Goal: Task Accomplishment & Management: Use online tool/utility

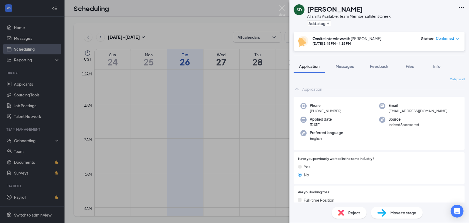
scroll to position [484, 0]
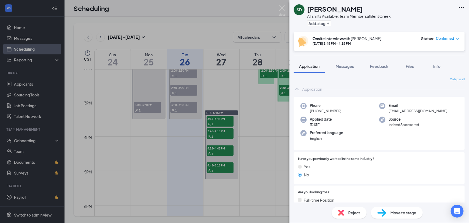
click at [250, 108] on div "SD [PERSON_NAME] All shifts Available: Team Members at [GEOGRAPHIC_DATA] Add a …" at bounding box center [234, 111] width 469 height 223
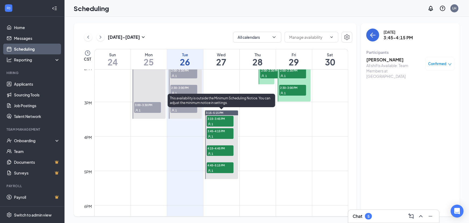
click at [224, 116] on span "3:15-3:45 PM" at bounding box center [220, 118] width 27 height 5
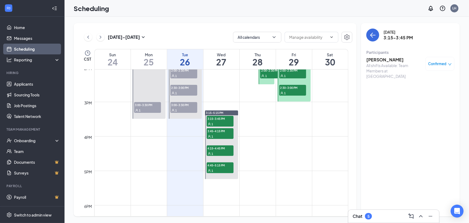
click at [396, 57] on h3 "[PERSON_NAME]" at bounding box center [395, 60] width 56 height 6
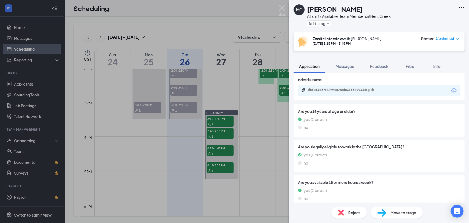
scroll to position [147, 0]
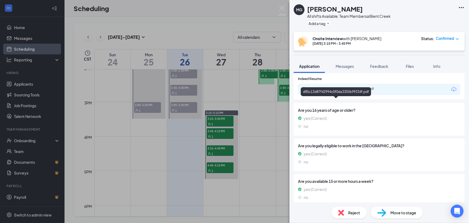
click at [352, 96] on div "d85c13d87f42994c0f0da3355b99334f.pdf" at bounding box center [336, 92] width 70 height 11
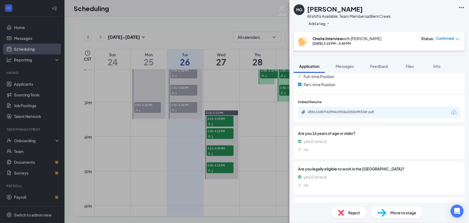
scroll to position [122, 0]
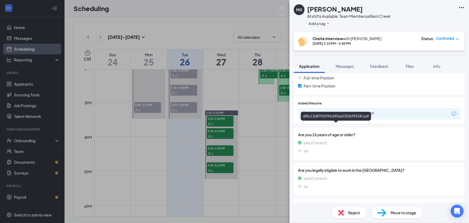
click at [354, 115] on div "d85c13d87f42994c0f0da3355b99334f.pdf" at bounding box center [345, 113] width 75 height 4
drag, startPoint x: 269, startPoint y: 145, endPoint x: 217, endPoint y: 136, distance: 52.7
click at [266, 143] on div "MG [PERSON_NAME] All shifts Available: Team Members at [GEOGRAPHIC_DATA] Add a …" at bounding box center [234, 111] width 469 height 223
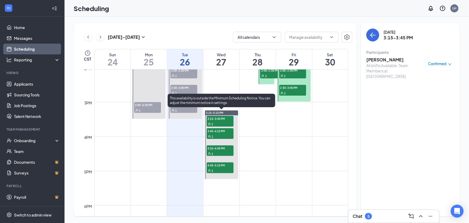
click at [214, 131] on span "3:45-4:15 PM" at bounding box center [220, 130] width 27 height 5
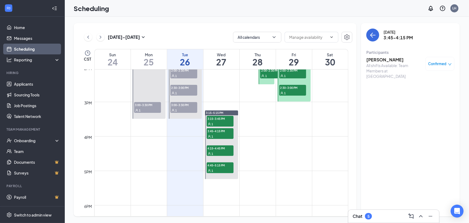
click at [391, 63] on div "All shifts Available: Team Members at [GEOGRAPHIC_DATA]" at bounding box center [395, 71] width 56 height 16
click at [388, 60] on h3 "[PERSON_NAME]" at bounding box center [395, 60] width 56 height 6
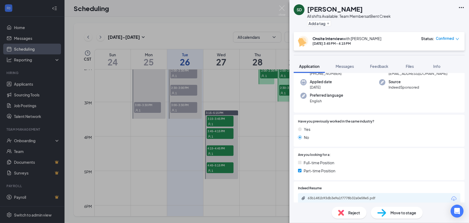
scroll to position [122, 0]
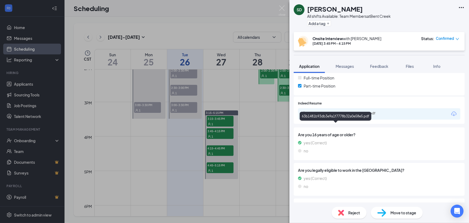
click at [360, 116] on div "63b1481b93db3e9a1f7778b32a0e58e5.pdf" at bounding box center [344, 113] width 87 height 5
drag, startPoint x: 255, startPoint y: 144, endPoint x: 240, endPoint y: 149, distance: 16.4
click at [255, 144] on div "SD [PERSON_NAME] All shifts Available: Team Members at [GEOGRAPHIC_DATA] Add a …" at bounding box center [234, 111] width 469 height 223
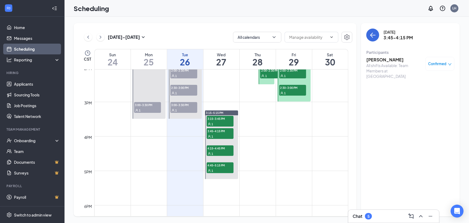
click at [228, 151] on span "4:15-4:45 PM" at bounding box center [220, 147] width 27 height 5
click at [386, 62] on h3 "[PERSON_NAME]" at bounding box center [395, 60] width 56 height 6
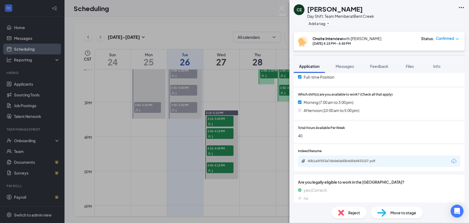
scroll to position [147, 0]
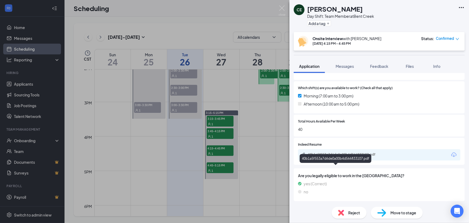
click at [340, 157] on div "40b1a5f553a7d6de0a00b4d566833107.pdf" at bounding box center [344, 154] width 87 height 5
click at [248, 147] on div "CE [PERSON_NAME] Day Shift: Team Member at [GEOGRAPHIC_DATA] Add a tag Onsite I…" at bounding box center [234, 111] width 469 height 223
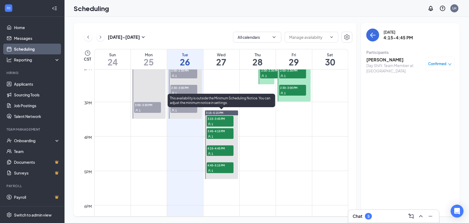
click at [225, 164] on span "4:45-5:15 PM" at bounding box center [220, 164] width 27 height 5
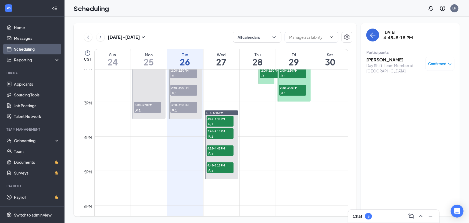
click at [381, 59] on h3 "[PERSON_NAME]" at bounding box center [395, 60] width 56 height 6
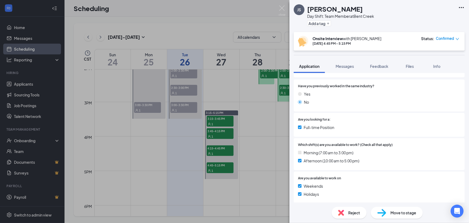
scroll to position [179, 0]
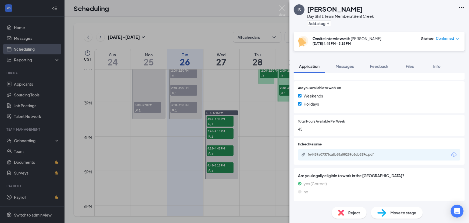
click at [368, 159] on div "fe4459a0737fcafb68a58289c6db839c.pdf" at bounding box center [379, 154] width 162 height 11
click at [371, 154] on div "fe4459a0737fcafb68a58289c6db839c.pdf" at bounding box center [345, 154] width 75 height 4
drag, startPoint x: 194, startPoint y: 21, endPoint x: 192, endPoint y: 25, distance: 4.5
click at [194, 21] on div "JS [PERSON_NAME] Day Shift: Team Member at [GEOGRAPHIC_DATA] Add a tag Onsite I…" at bounding box center [234, 111] width 469 height 223
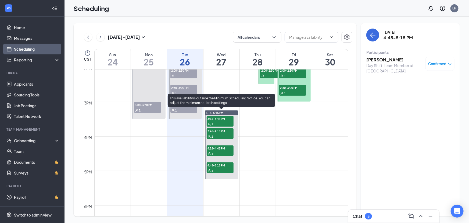
click at [231, 121] on span "3:15-3:45 PM" at bounding box center [220, 118] width 27 height 5
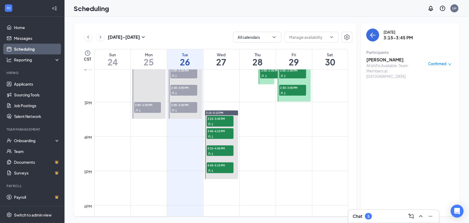
click at [395, 56] on div "[PERSON_NAME] All shifts Available: Team Members at [GEOGRAPHIC_DATA] Confirmed" at bounding box center [411, 68] width 88 height 26
click at [393, 59] on h3 "[PERSON_NAME]" at bounding box center [395, 60] width 56 height 6
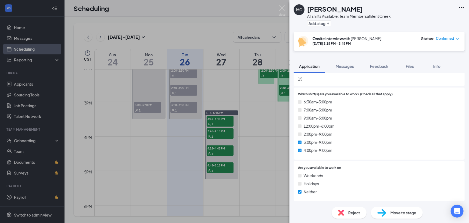
scroll to position [325, 0]
click at [267, 134] on div "MG [PERSON_NAME] All shifts Available: Team Members at [GEOGRAPHIC_DATA] Add a …" at bounding box center [234, 111] width 469 height 223
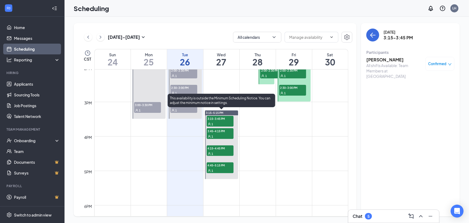
click at [220, 149] on span "4:15-4:45 PM" at bounding box center [220, 147] width 27 height 5
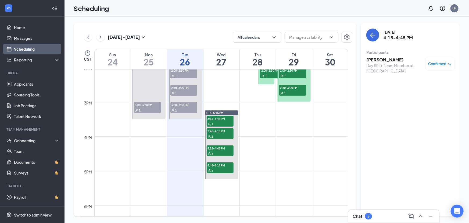
click at [395, 59] on h3 "[PERSON_NAME]" at bounding box center [395, 60] width 56 height 6
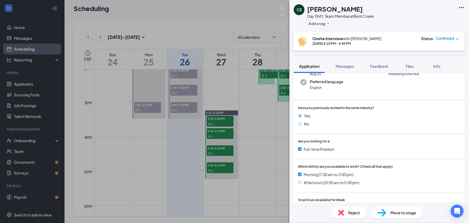
scroll to position [113, 0]
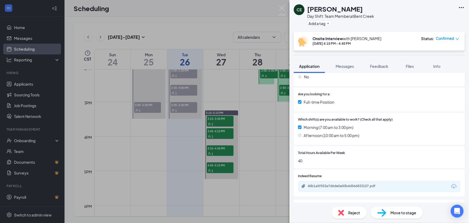
drag, startPoint x: 246, startPoint y: 162, endPoint x: 221, endPoint y: 145, distance: 30.4
click at [246, 162] on div "CE [PERSON_NAME] Day Shift: Team Member at [GEOGRAPHIC_DATA] Add a tag Onsite I…" at bounding box center [234, 111] width 469 height 223
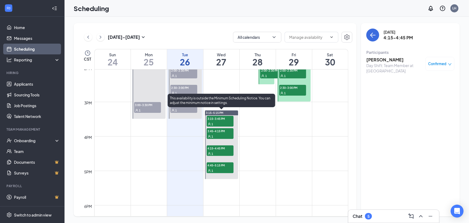
click at [213, 148] on span "4:15-4:45 PM" at bounding box center [220, 147] width 27 height 5
click at [218, 133] on span "3:45-4:15 PM" at bounding box center [220, 130] width 27 height 5
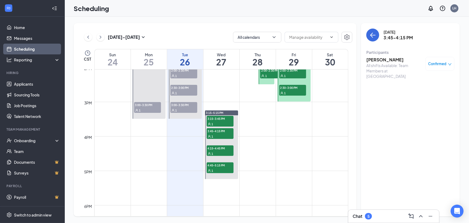
click at [385, 60] on h3 "[PERSON_NAME]" at bounding box center [395, 60] width 56 height 6
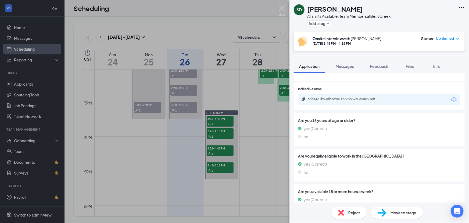
scroll to position [147, 0]
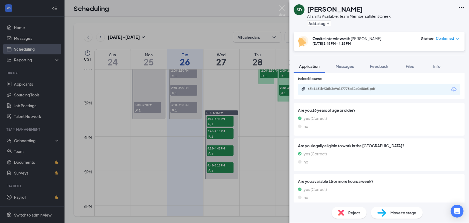
click at [351, 95] on div "63b1481b93db3e9a1f7778b32a0e58e5.pdf" at bounding box center [379, 89] width 162 height 11
click at [350, 92] on div "63b1481b93db3e9a1f7778b32a0e58e5.pdf" at bounding box center [336, 91] width 72 height 9
click at [355, 92] on div "63b1481b93db3e9a1f7778b32a0e58e5.pdf" at bounding box center [344, 89] width 87 height 5
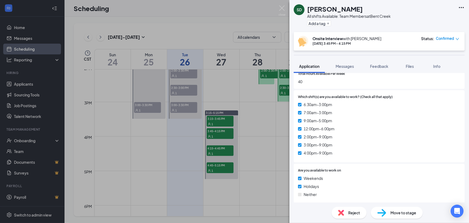
scroll to position [318, 0]
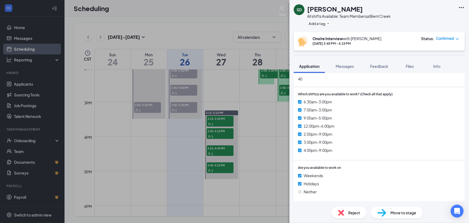
drag, startPoint x: 273, startPoint y: 152, endPoint x: 251, endPoint y: 144, distance: 23.2
click at [273, 152] on div "SD [PERSON_NAME] All shifts Available: Team Members at [GEOGRAPHIC_DATA] Add a …" at bounding box center [234, 111] width 469 height 223
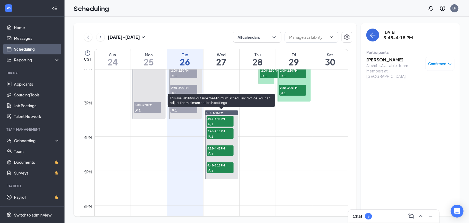
click at [224, 120] on span "3:15-3:45 PM" at bounding box center [220, 118] width 27 height 5
click at [210, 167] on span "4:45-5:15 PM" at bounding box center [220, 164] width 27 height 5
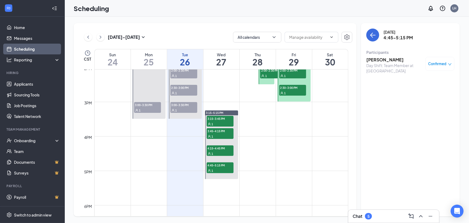
click at [373, 61] on h3 "[PERSON_NAME]" at bounding box center [395, 60] width 56 height 6
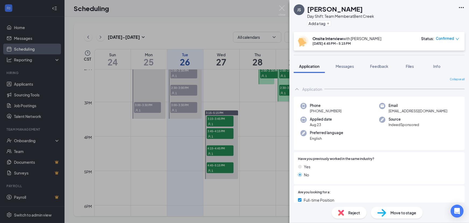
scroll to position [147, 0]
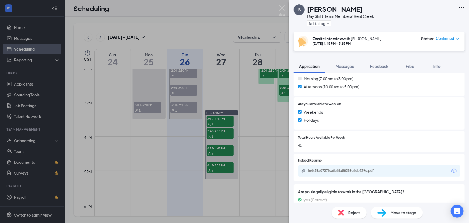
click at [212, 144] on div "JS [PERSON_NAME] Day Shift: Team Member at [GEOGRAPHIC_DATA] Add a tag Onsite I…" at bounding box center [234, 111] width 469 height 223
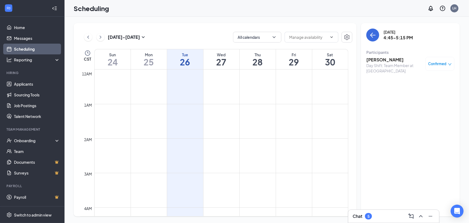
scroll to position [484, 0]
